Goal: Transaction & Acquisition: Purchase product/service

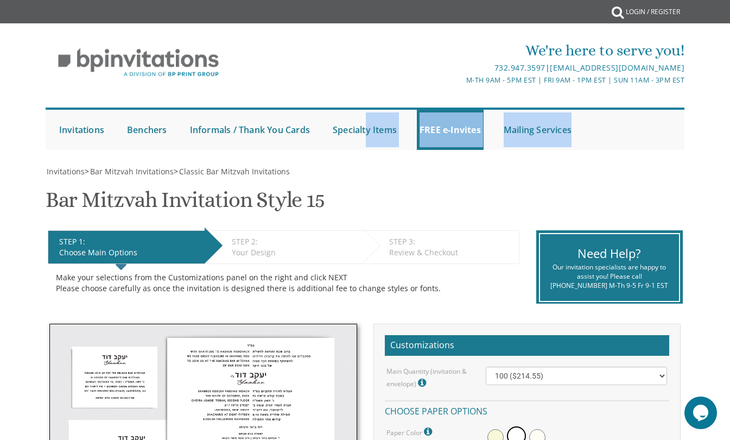
drag, startPoint x: 433, startPoint y: 166, endPoint x: 363, endPoint y: 130, distance: 78.4
click at [263, 84] on div "M-Th 9am - 5pm EST | Fri 9am - 1pm EST | Sun 11am - 3pm EST" at bounding box center [472, 79] width 426 height 11
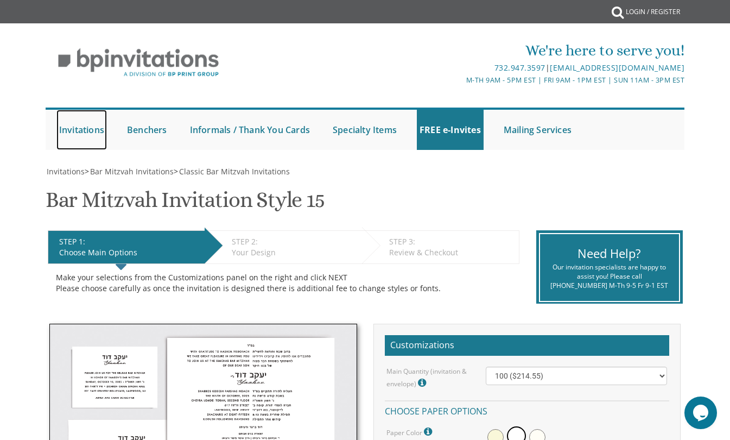
click at [72, 130] on link "Invitations" at bounding box center [81, 130] width 50 height 40
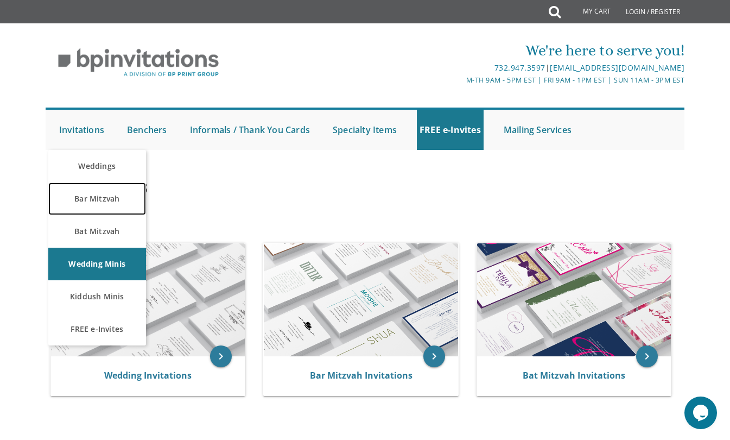
click at [82, 198] on link "Bar Mitzvah" at bounding box center [97, 198] width 98 height 33
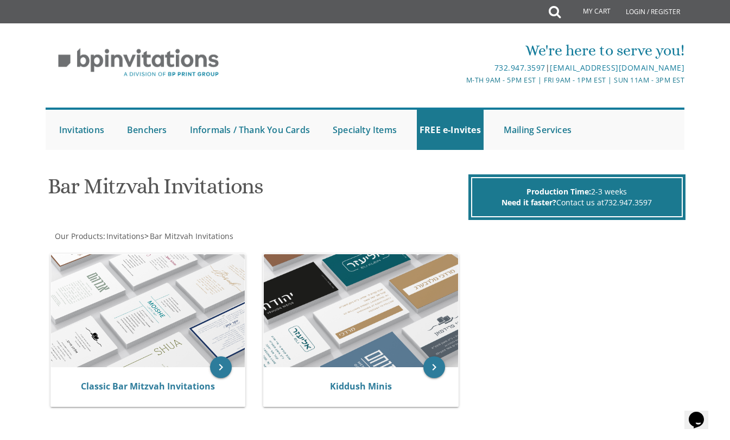
click at [312, 264] on img at bounding box center [361, 310] width 194 height 113
click at [116, 318] on img at bounding box center [148, 310] width 194 height 113
click at [156, 308] on img at bounding box center [148, 310] width 194 height 113
click at [218, 366] on icon "keyboard_arrow_right" at bounding box center [221, 367] width 22 height 22
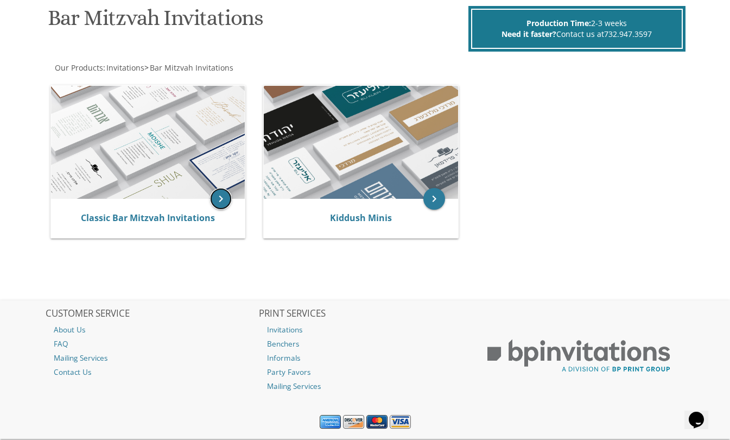
scroll to position [197, 0]
